Goal: Information Seeking & Learning: Learn about a topic

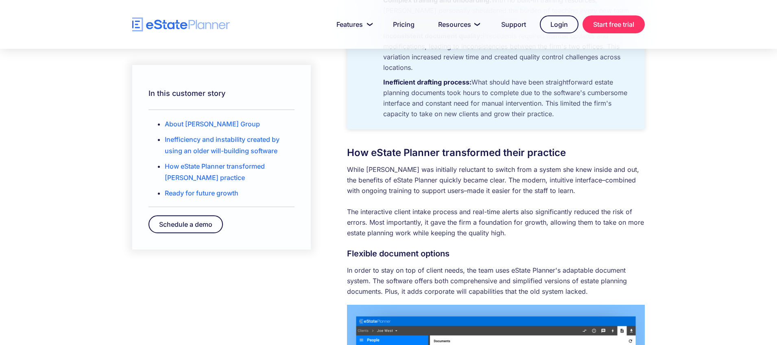
scroll to position [619, 0]
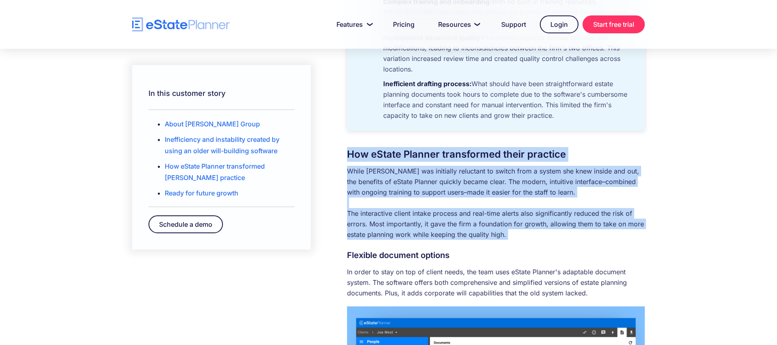
drag, startPoint x: 347, startPoint y: 143, endPoint x: 542, endPoint y: 234, distance: 215.6
click at [542, 234] on div "About [PERSON_NAME] Group While many law firms rushed to set up remote work dur…" at bounding box center [496, 276] width 298 height 1231
drag, startPoint x: 538, startPoint y: 227, endPoint x: 344, endPoint y: 135, distance: 215.0
click at [344, 135] on div "In this customer story About [PERSON_NAME] Group Inefficiency and instability c…" at bounding box center [388, 276] width 537 height 1231
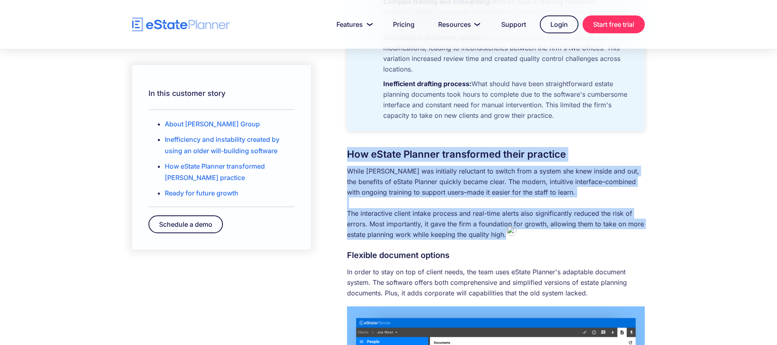
click at [345, 137] on div "In this customer story About [PERSON_NAME] Group Inefficiency and instability c…" at bounding box center [388, 276] width 537 height 1231
drag, startPoint x: 347, startPoint y: 141, endPoint x: 525, endPoint y: 225, distance: 196.7
click at [525, 225] on div "About [PERSON_NAME] Group While many law firms rushed to set up remote work dur…" at bounding box center [496, 276] width 298 height 1231
click at [525, 225] on p "While [PERSON_NAME] was initially reluctant to switch from a system she knew in…" at bounding box center [496, 203] width 298 height 74
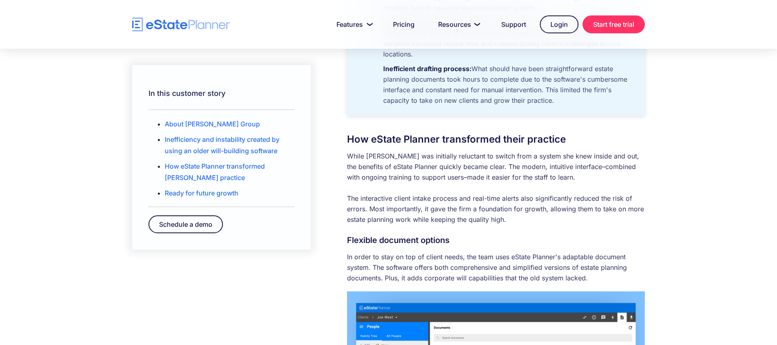
scroll to position [636, 0]
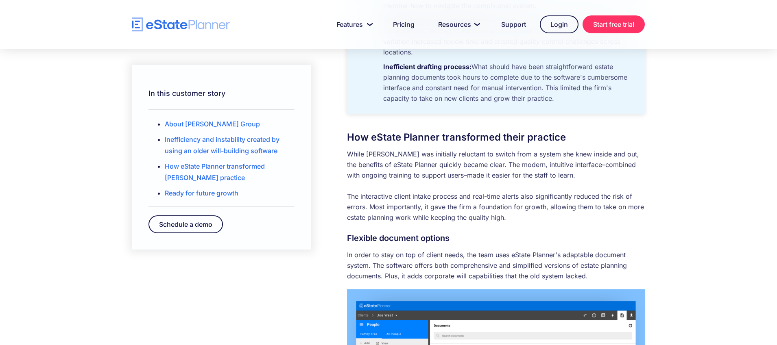
click at [351, 231] on h3 "Flexible document options" at bounding box center [496, 238] width 298 height 15
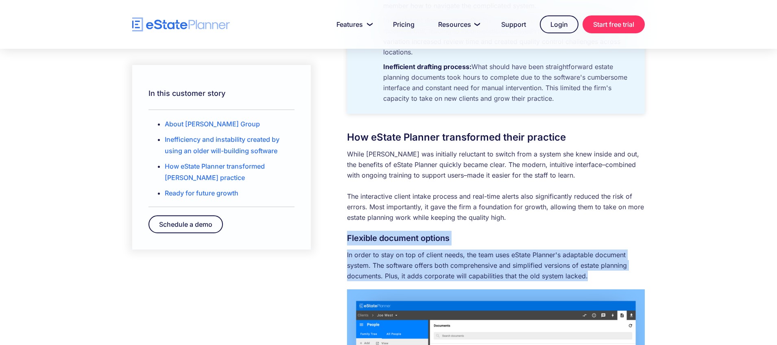
drag, startPoint x: 349, startPoint y: 228, endPoint x: 600, endPoint y: 266, distance: 254.3
click at [600, 266] on div "About [PERSON_NAME] Group While many law firms rushed to set up remote work dur…" at bounding box center [496, 259] width 298 height 1231
click at [600, 266] on p "In order to stay on top of client needs, the team uses eState Planner's adaptab…" at bounding box center [496, 266] width 298 height 32
drag, startPoint x: 349, startPoint y: 228, endPoint x: 588, endPoint y: 268, distance: 243.2
click at [588, 268] on div "About [PERSON_NAME] Group While many law firms rushed to set up remote work dur…" at bounding box center [496, 259] width 298 height 1231
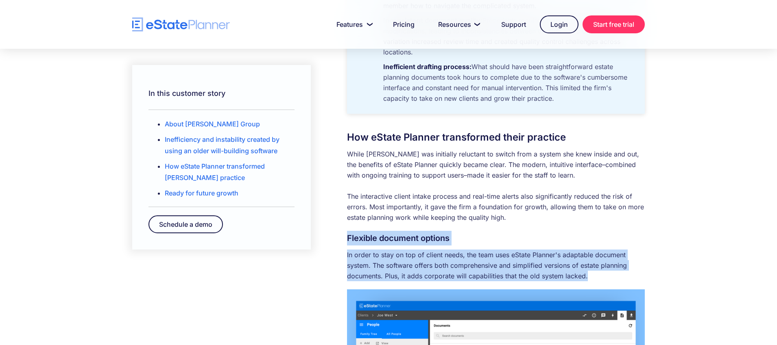
click at [588, 268] on p "In order to stay on top of client needs, the team uses eState Planner's adaptab…" at bounding box center [496, 266] width 298 height 32
